Goal: Transaction & Acquisition: Obtain resource

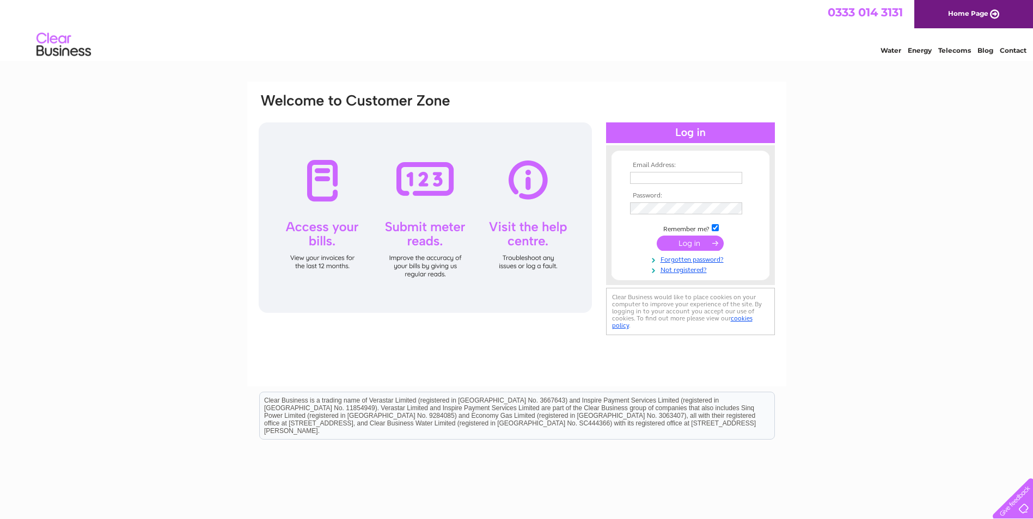
type input "[EMAIL_ADDRESS][DOMAIN_NAME]"
click at [691, 246] on input "submit" at bounding box center [690, 243] width 67 height 15
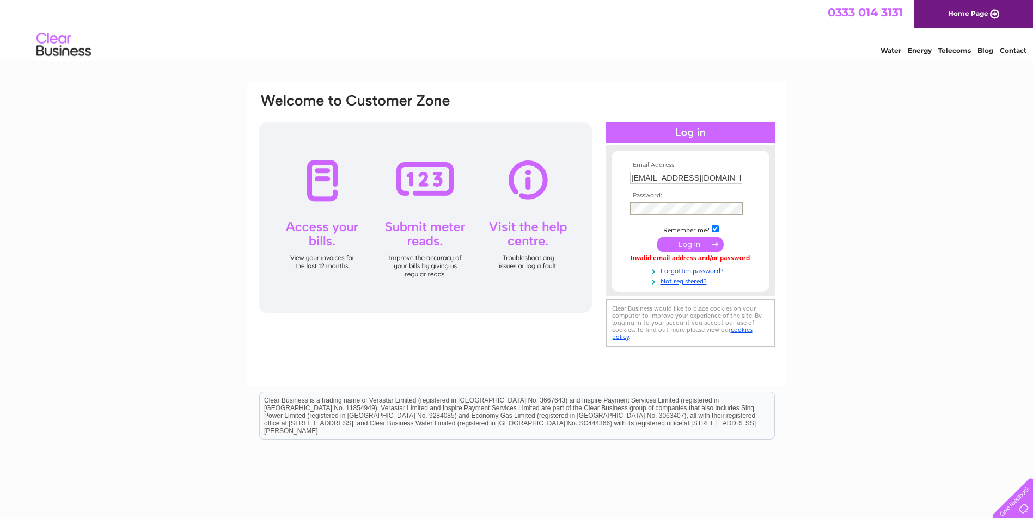
click at [620, 271] on form "Email Address: enquiries@murraymartinservices.co.uk Password:" at bounding box center [690, 224] width 158 height 124
click at [677, 240] on input "submit" at bounding box center [690, 243] width 67 height 15
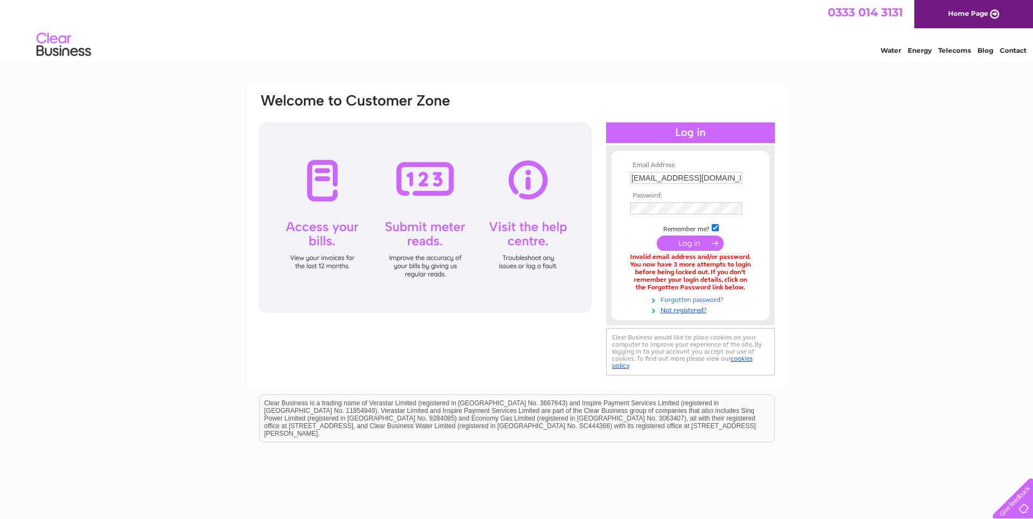
click at [681, 297] on link "Forgotten password?" at bounding box center [692, 299] width 124 height 10
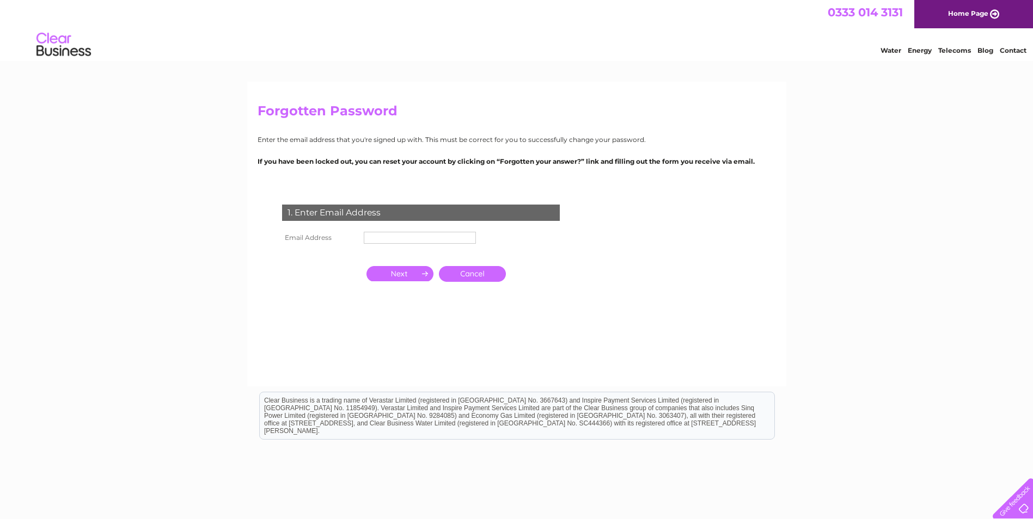
click at [384, 235] on input "text" at bounding box center [420, 238] width 112 height 12
type input "[EMAIL_ADDRESS][DOMAIN_NAME]"
click at [422, 273] on input "button" at bounding box center [399, 273] width 67 height 15
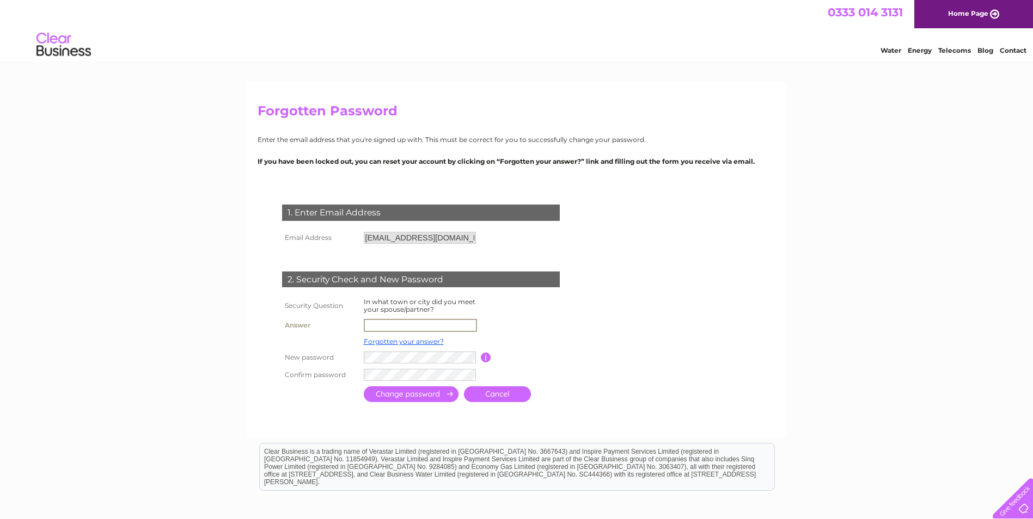
click at [391, 326] on input "text" at bounding box center [420, 325] width 113 height 13
type input "Kilbirnie"
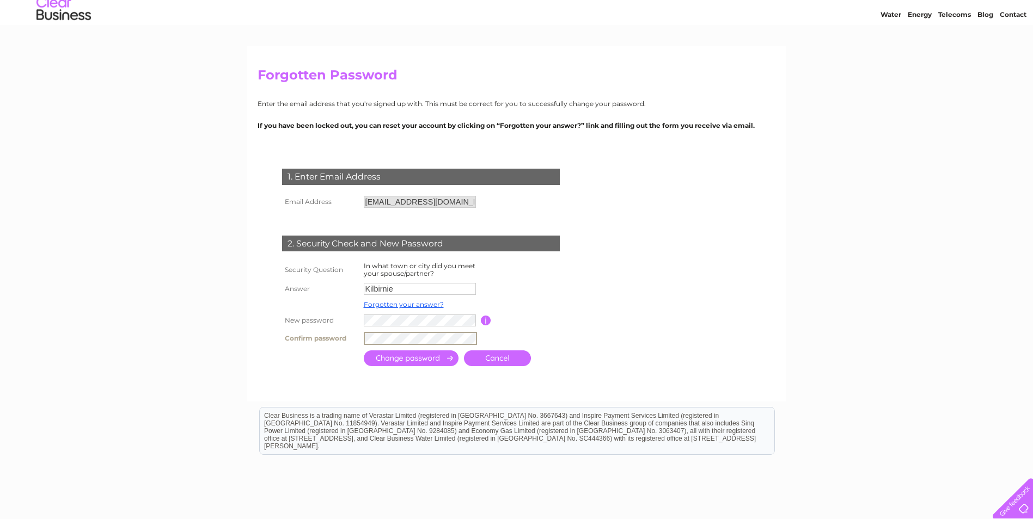
scroll to position [54, 0]
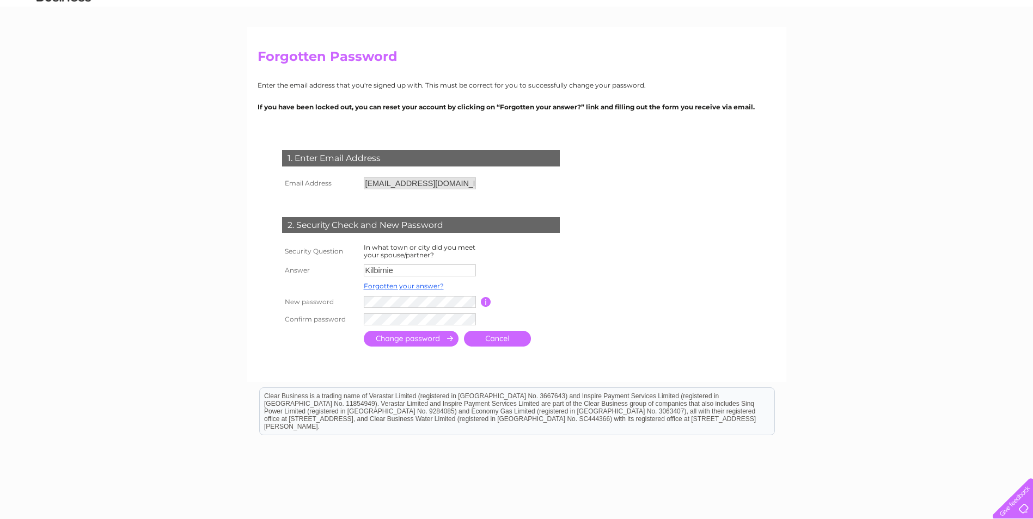
click at [399, 341] on input "submit" at bounding box center [411, 339] width 95 height 16
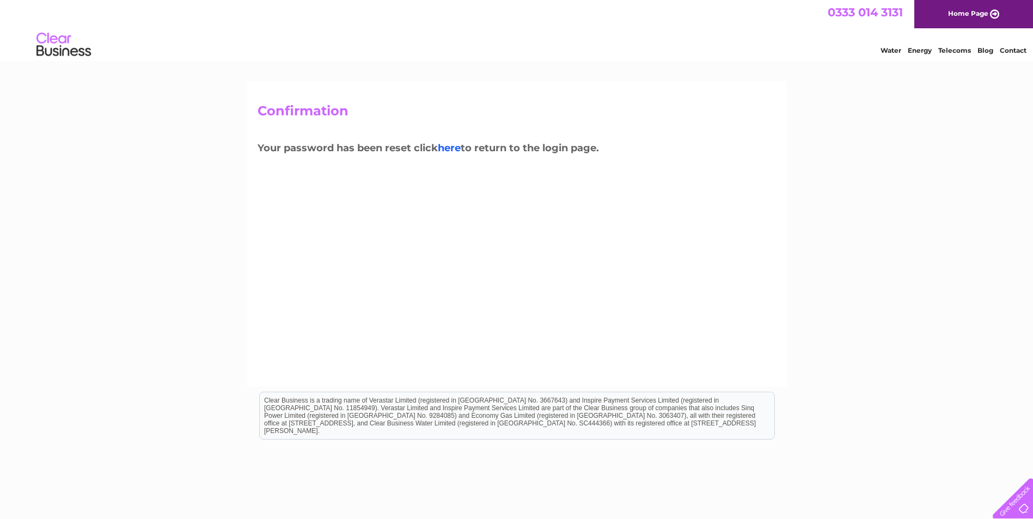
click at [459, 150] on link "here" at bounding box center [449, 148] width 23 height 12
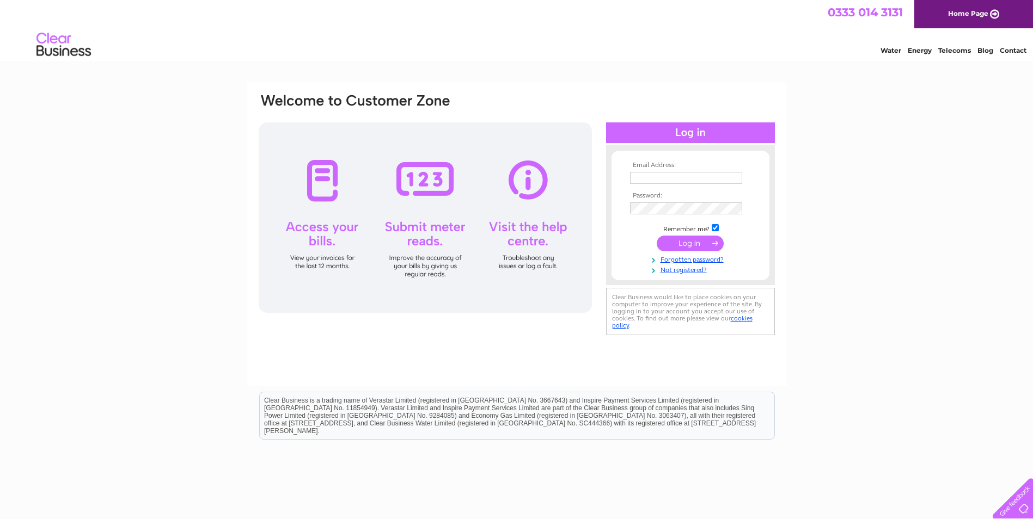
type input "enquiries@murraymartinservices.co.uk"
click at [685, 242] on input "submit" at bounding box center [690, 243] width 67 height 15
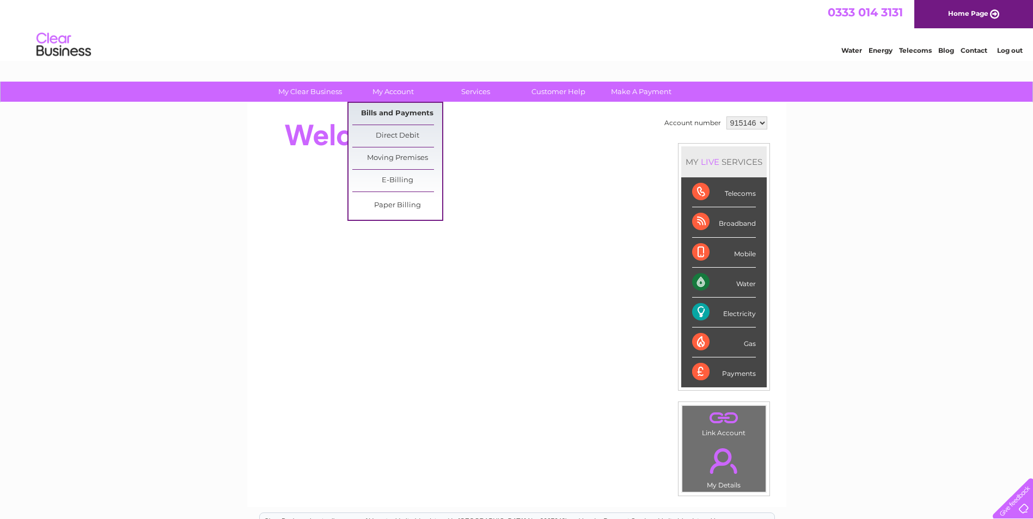
click at [401, 111] on link "Bills and Payments" at bounding box center [397, 114] width 90 height 22
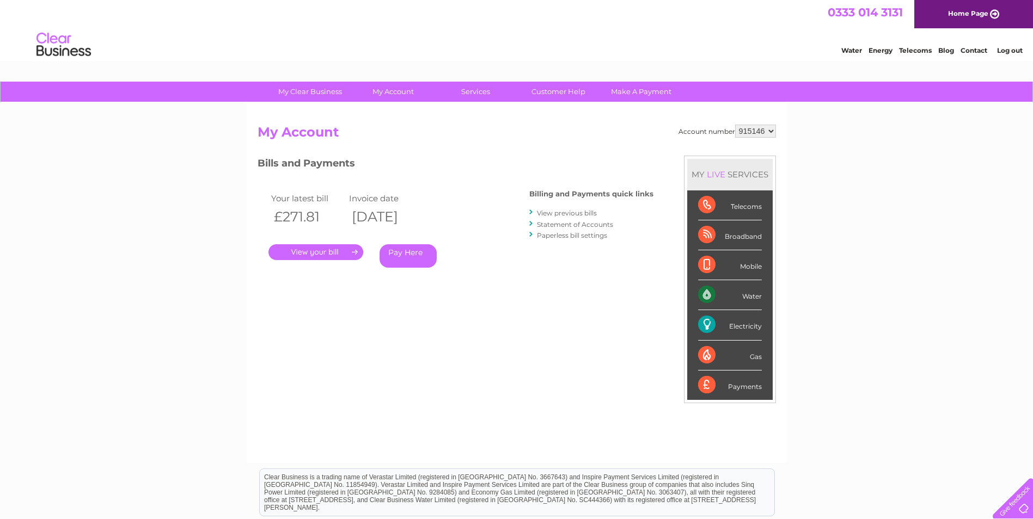
click at [311, 251] on link "." at bounding box center [315, 252] width 95 height 16
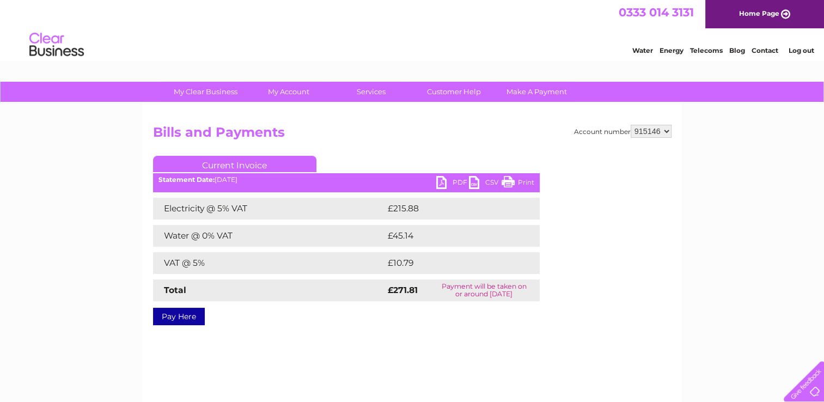
click at [442, 185] on link "PDF" at bounding box center [452, 184] width 33 height 16
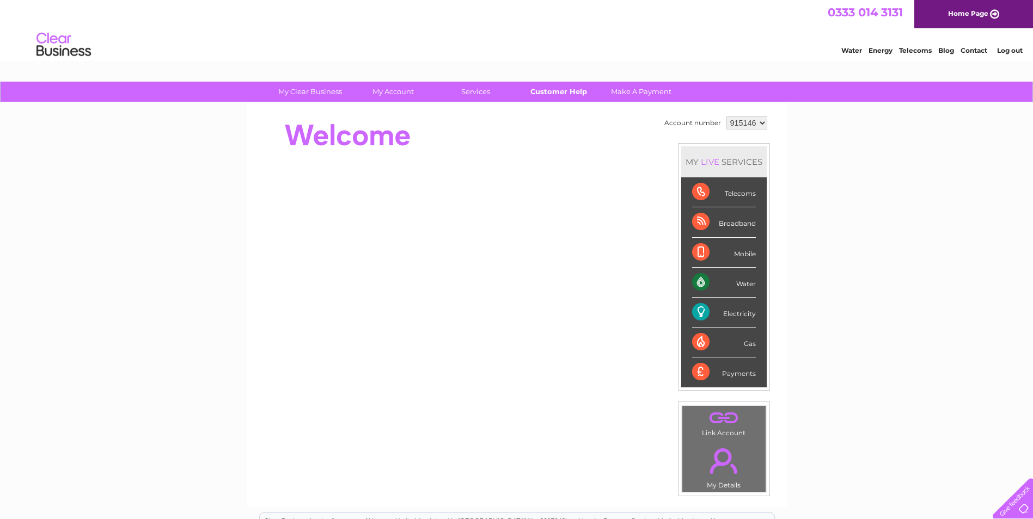
click at [558, 97] on link "Customer Help" at bounding box center [558, 92] width 90 height 20
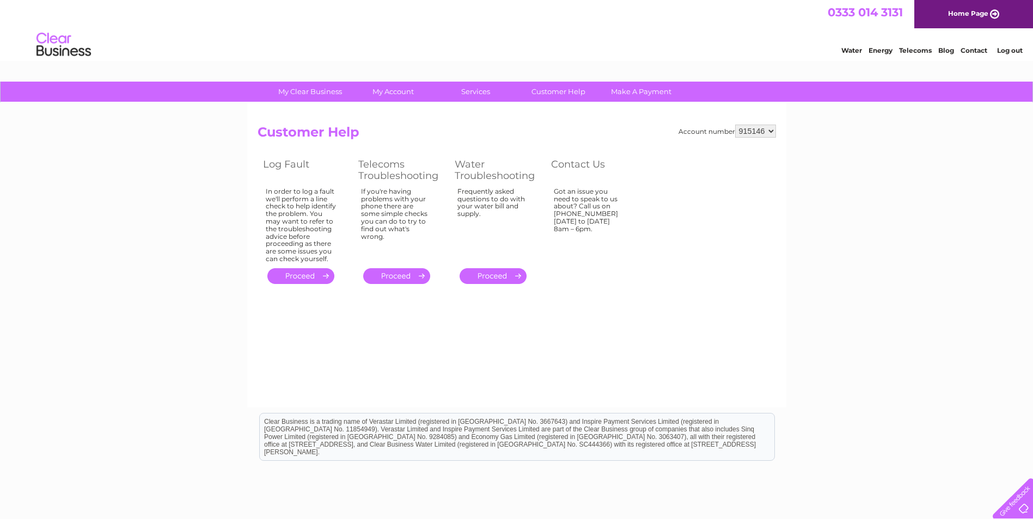
click at [1021, 510] on div at bounding box center [1010, 496] width 45 height 45
